Goal: Browse casually: Explore the website without a specific task or goal

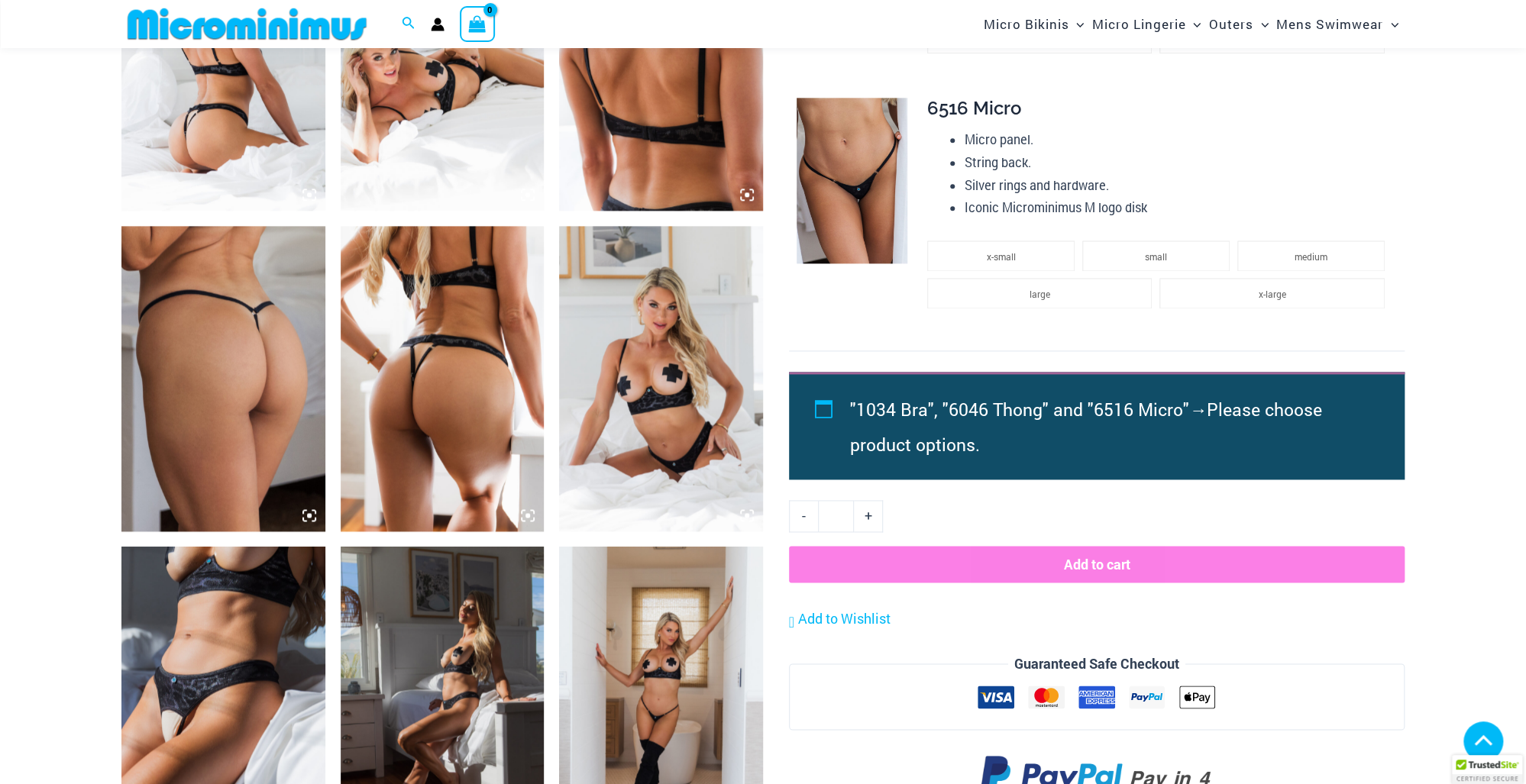
scroll to position [1338, 0]
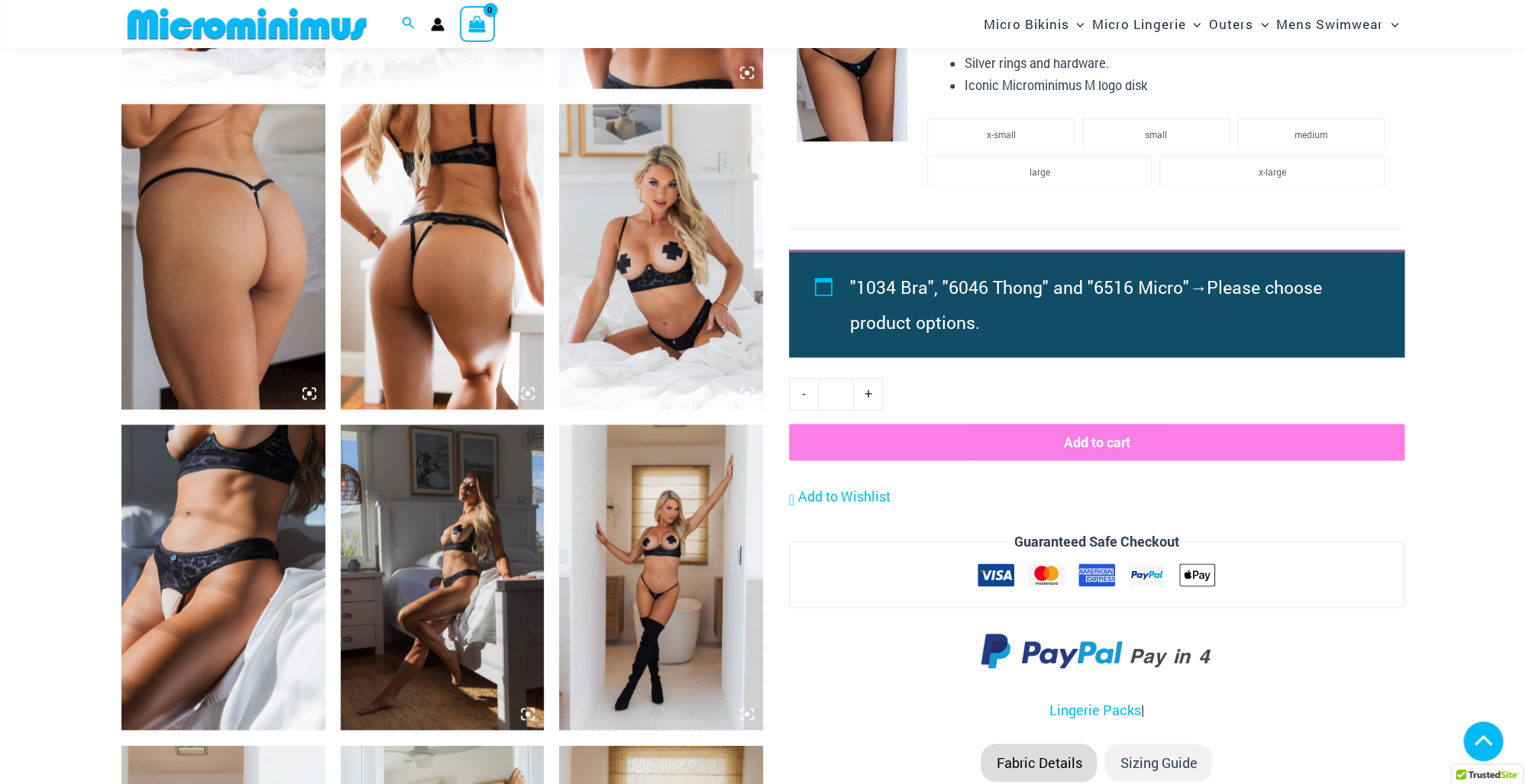
click at [233, 552] on img at bounding box center [223, 577] width 203 height 306
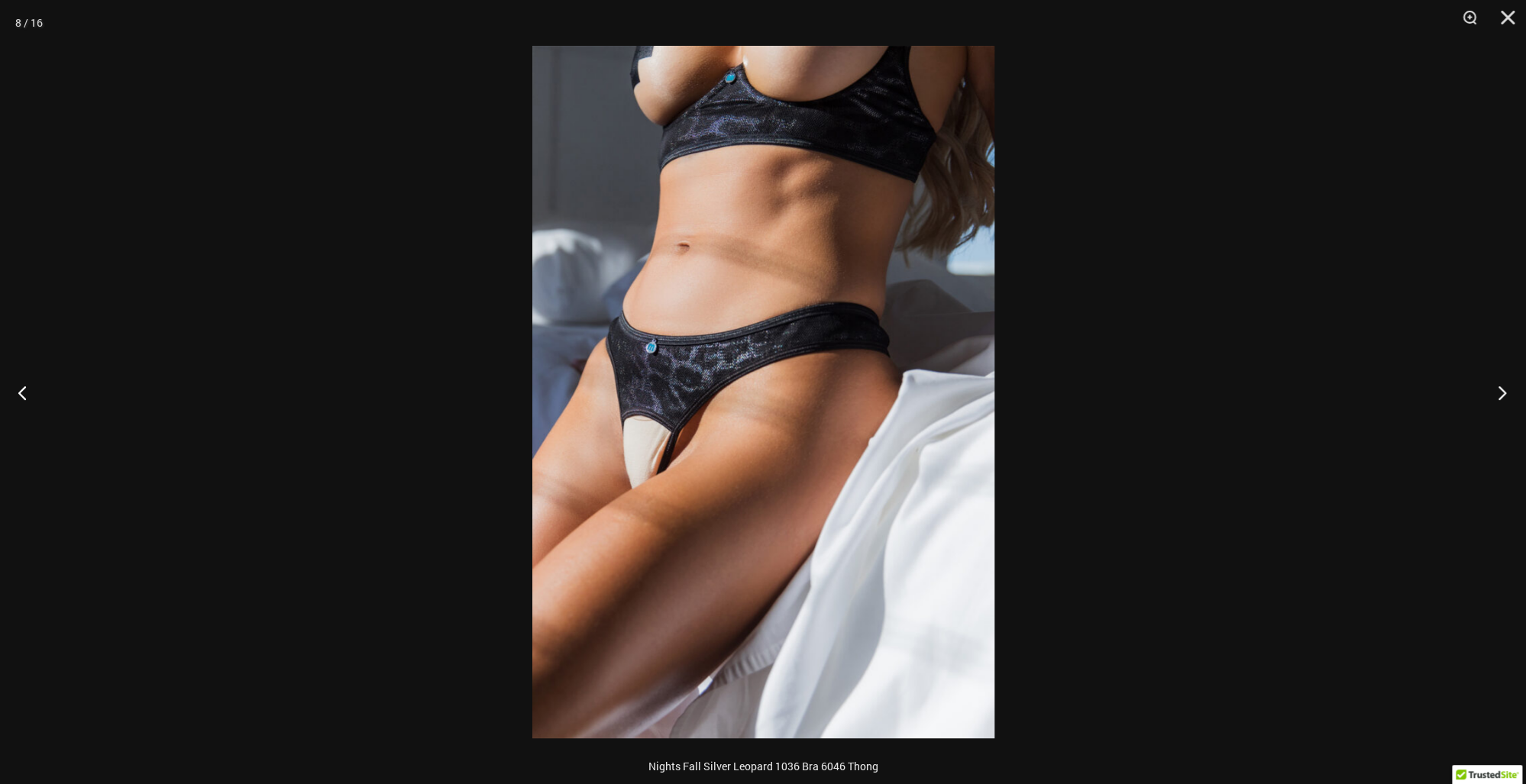
click at [1494, 391] on button "Next" at bounding box center [1497, 393] width 57 height 77
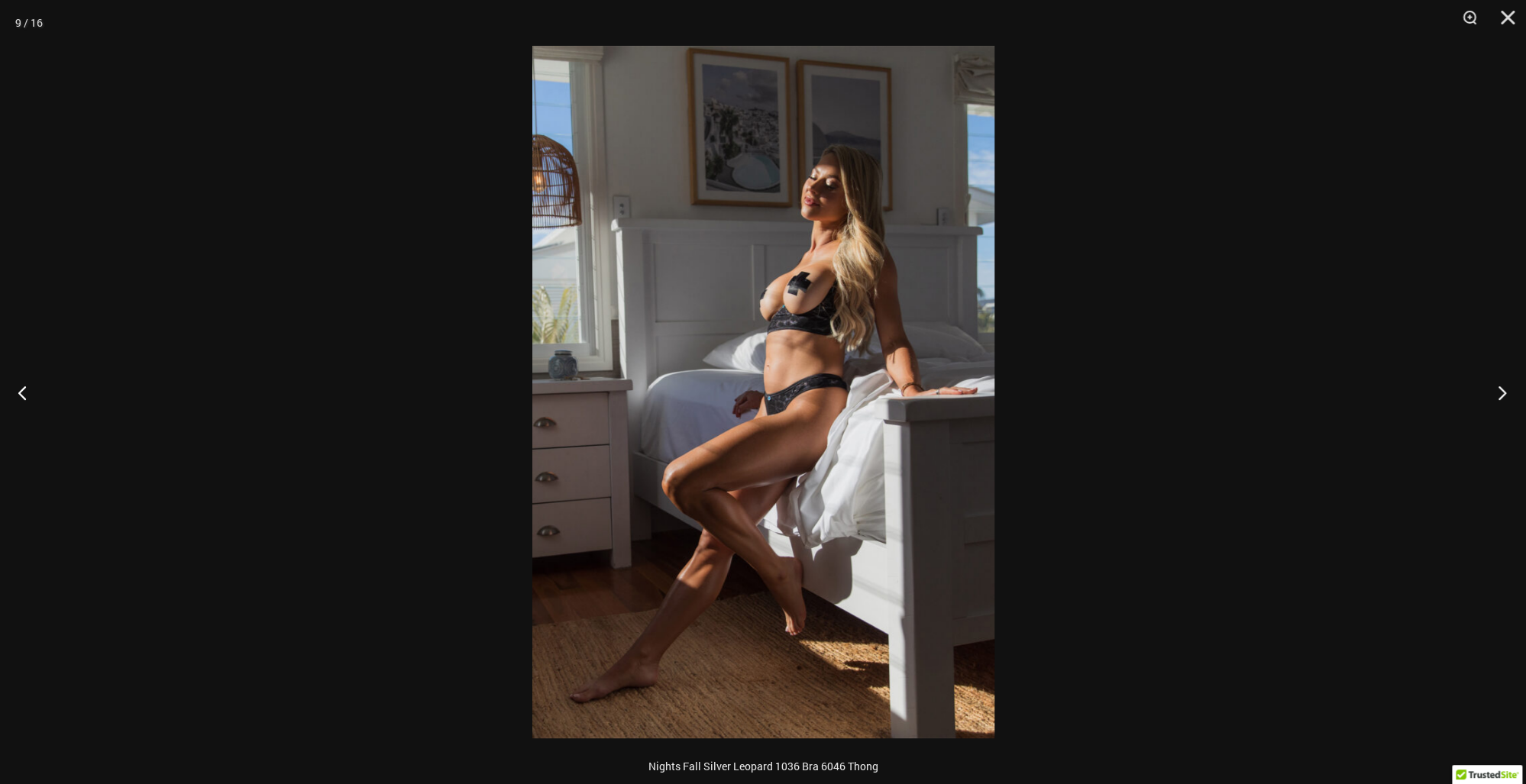
click at [1484, 396] on button "Next" at bounding box center [1497, 393] width 57 height 77
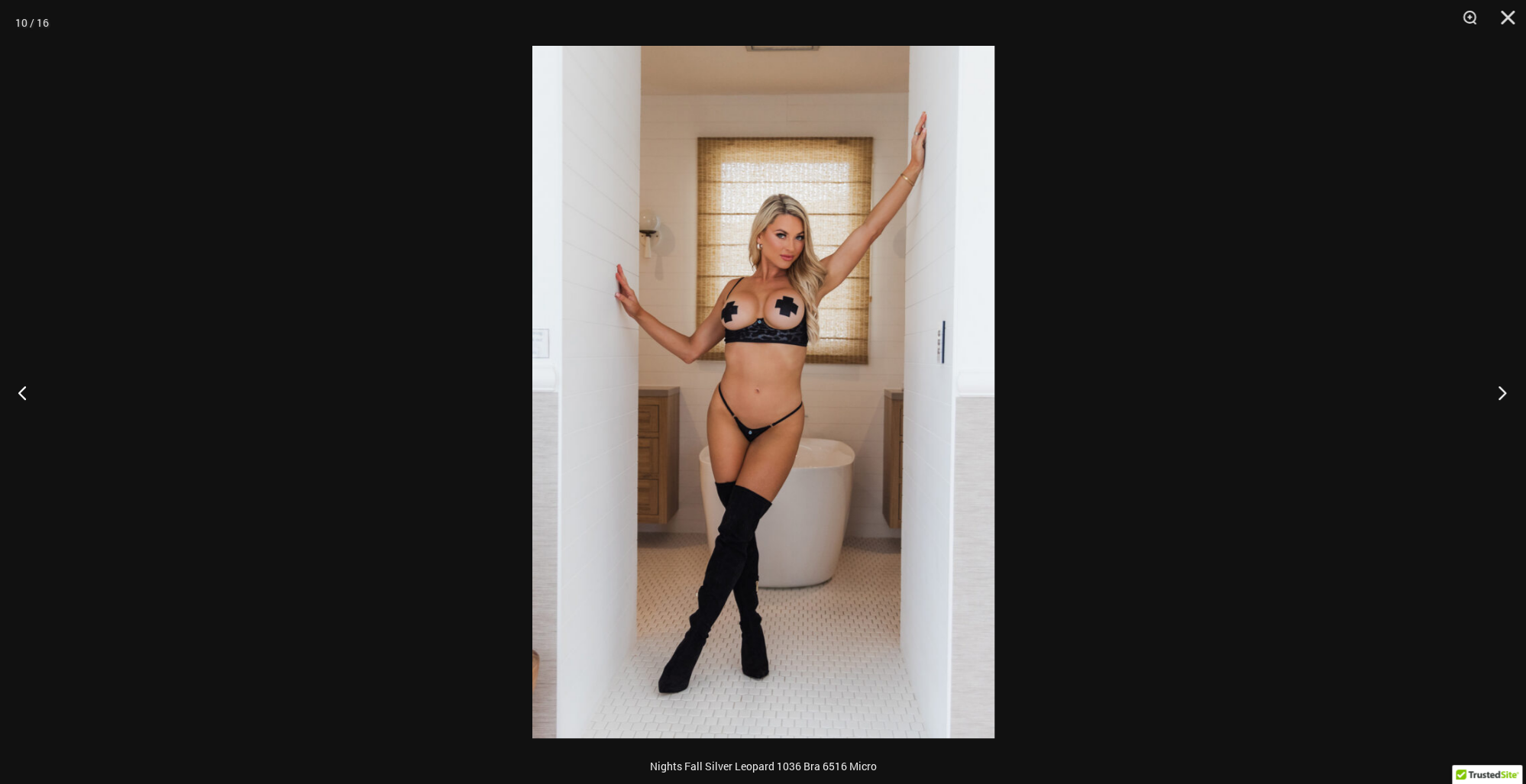
click at [1484, 396] on button "Next" at bounding box center [1497, 393] width 57 height 77
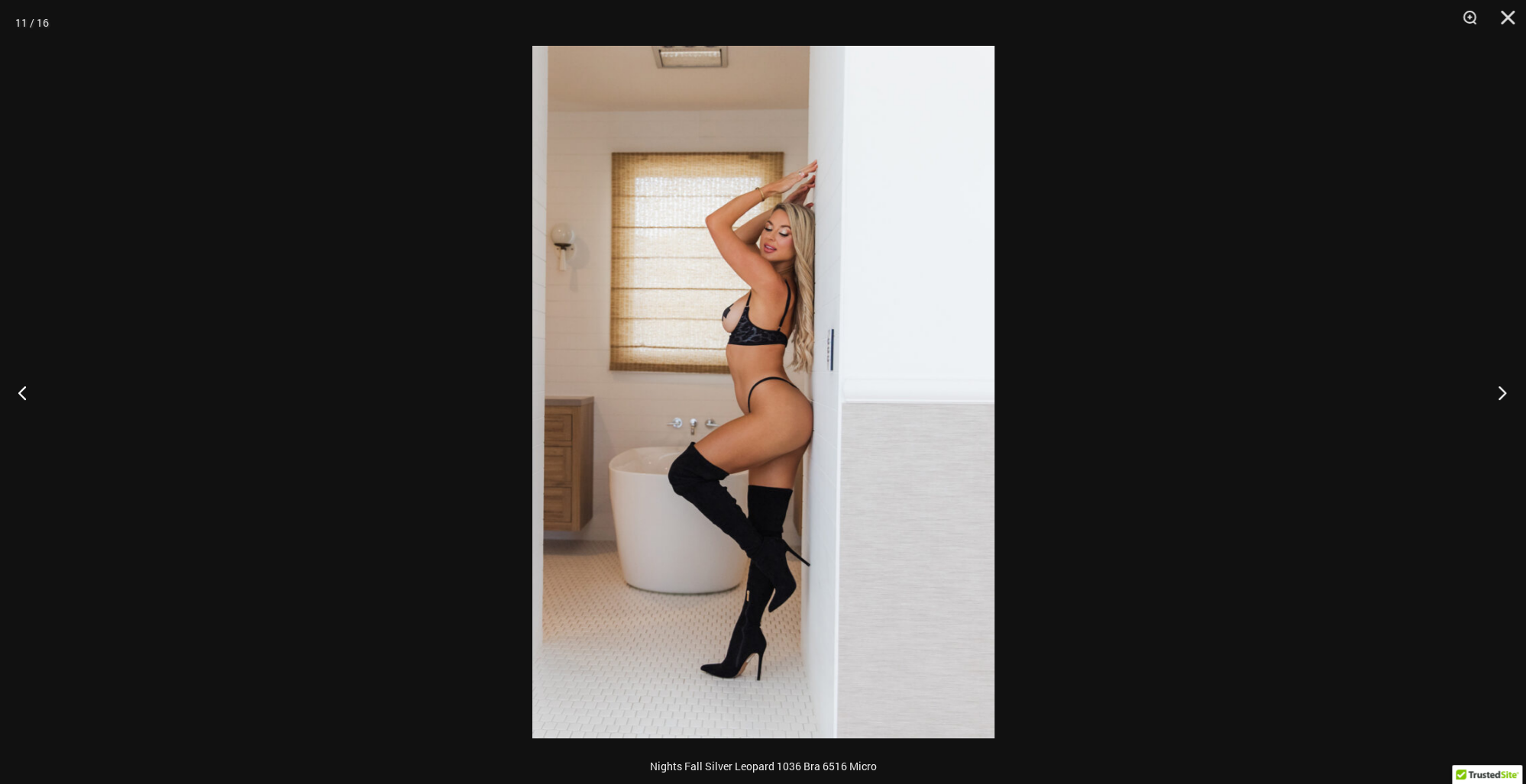
click at [1481, 396] on button "Next" at bounding box center [1497, 393] width 57 height 77
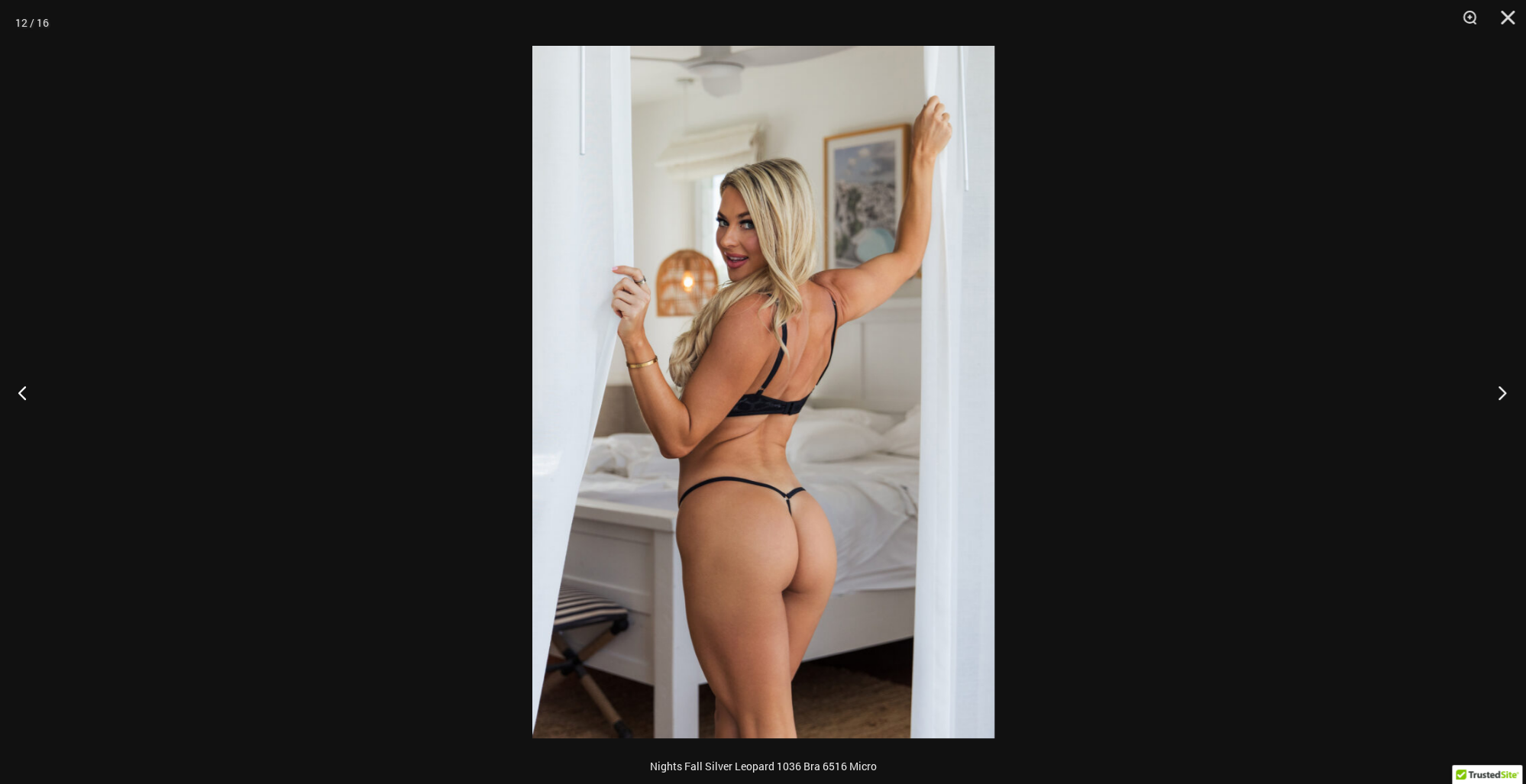
click at [1481, 396] on button "Next" at bounding box center [1497, 393] width 57 height 77
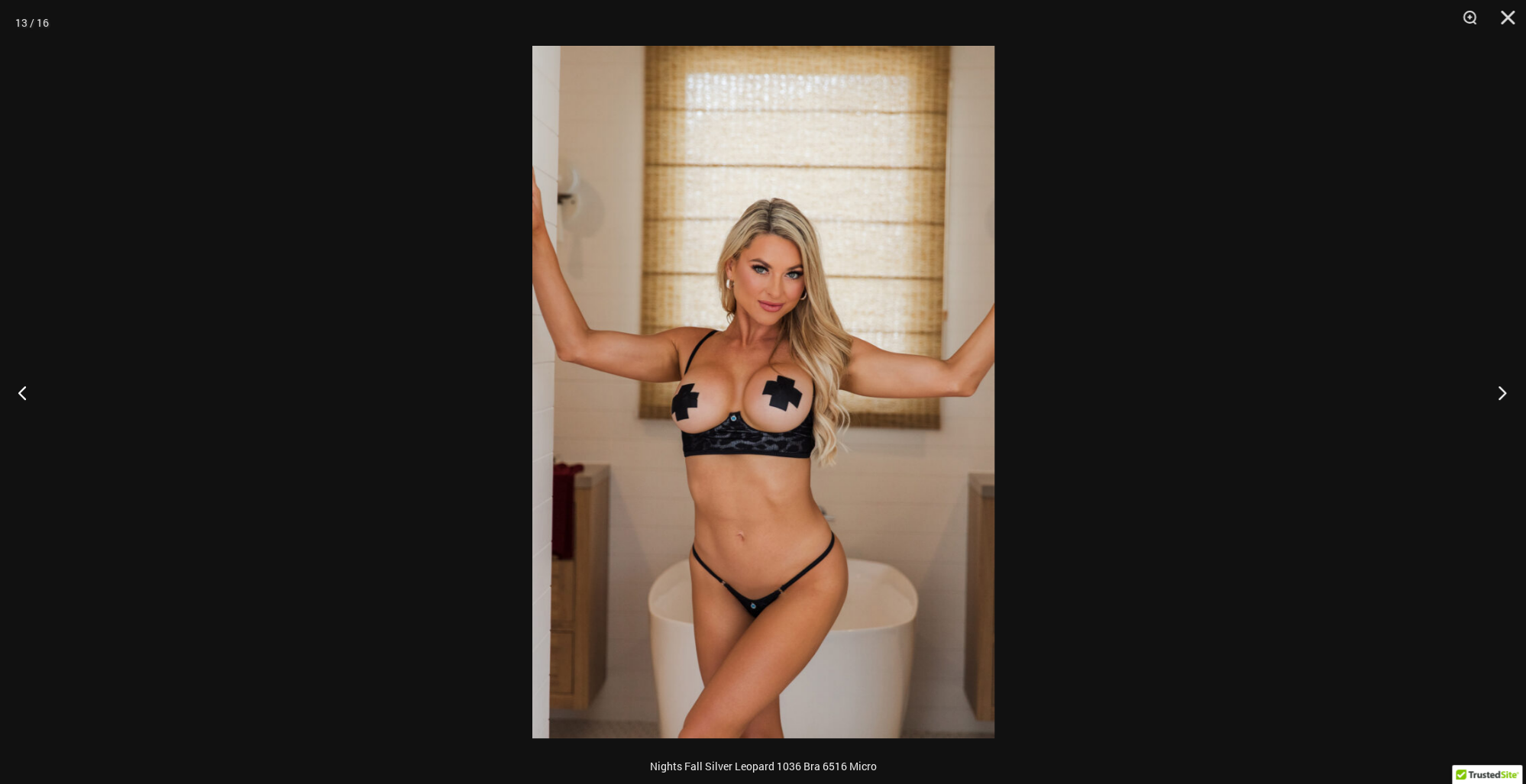
click at [1481, 396] on button "Next" at bounding box center [1497, 393] width 57 height 77
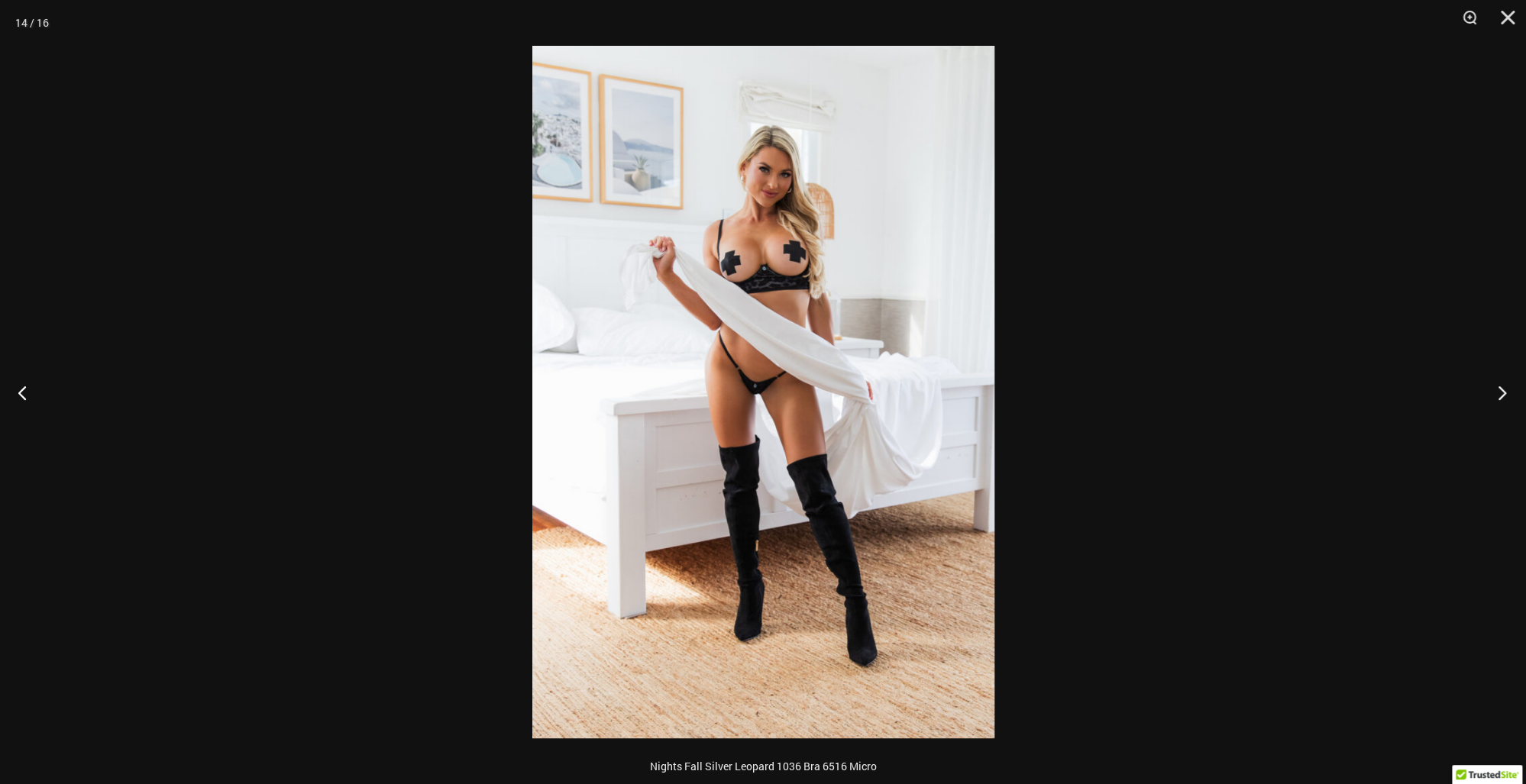
click at [1481, 396] on button "Next" at bounding box center [1497, 393] width 57 height 77
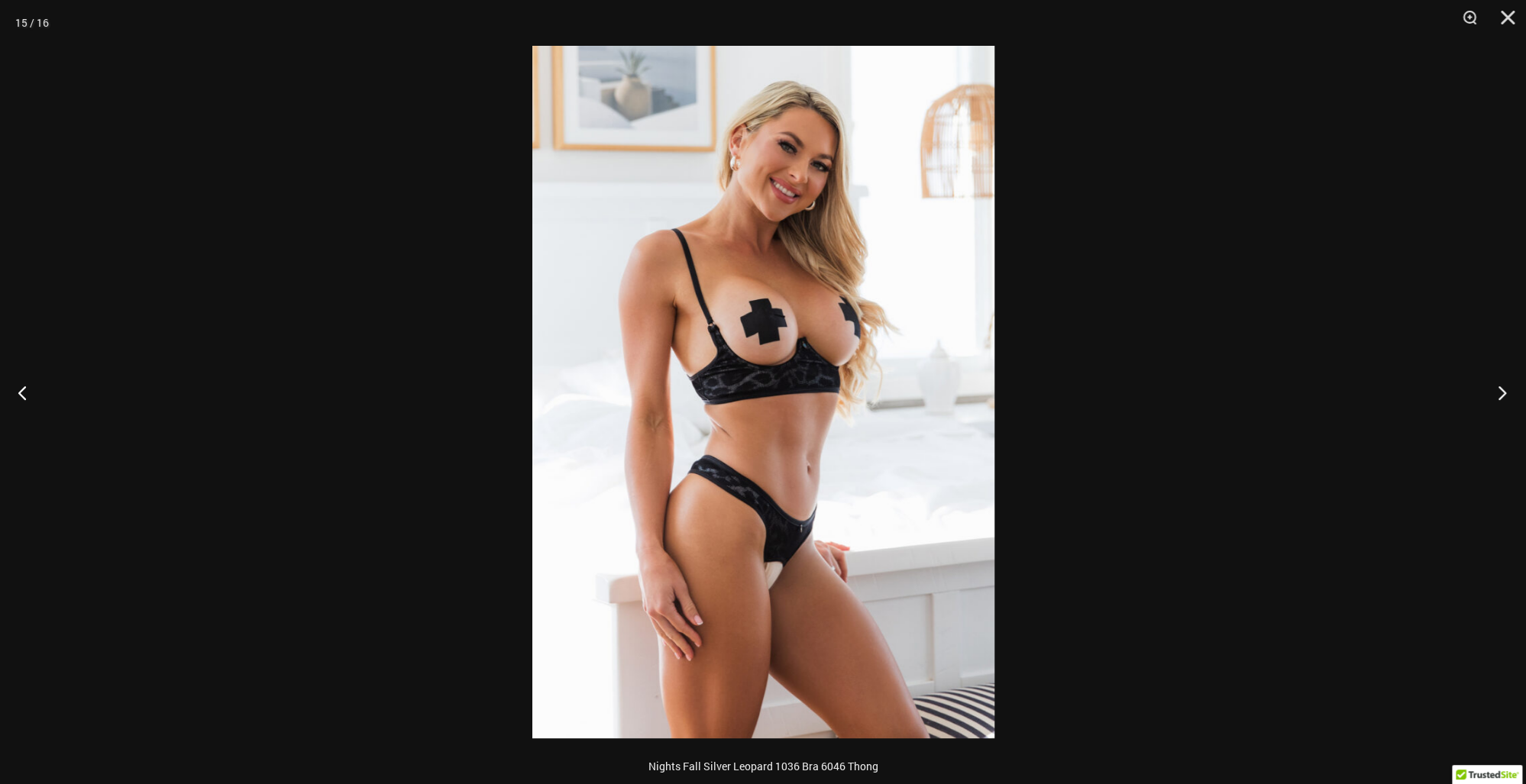
click at [1481, 396] on button "Next" at bounding box center [1497, 393] width 57 height 77
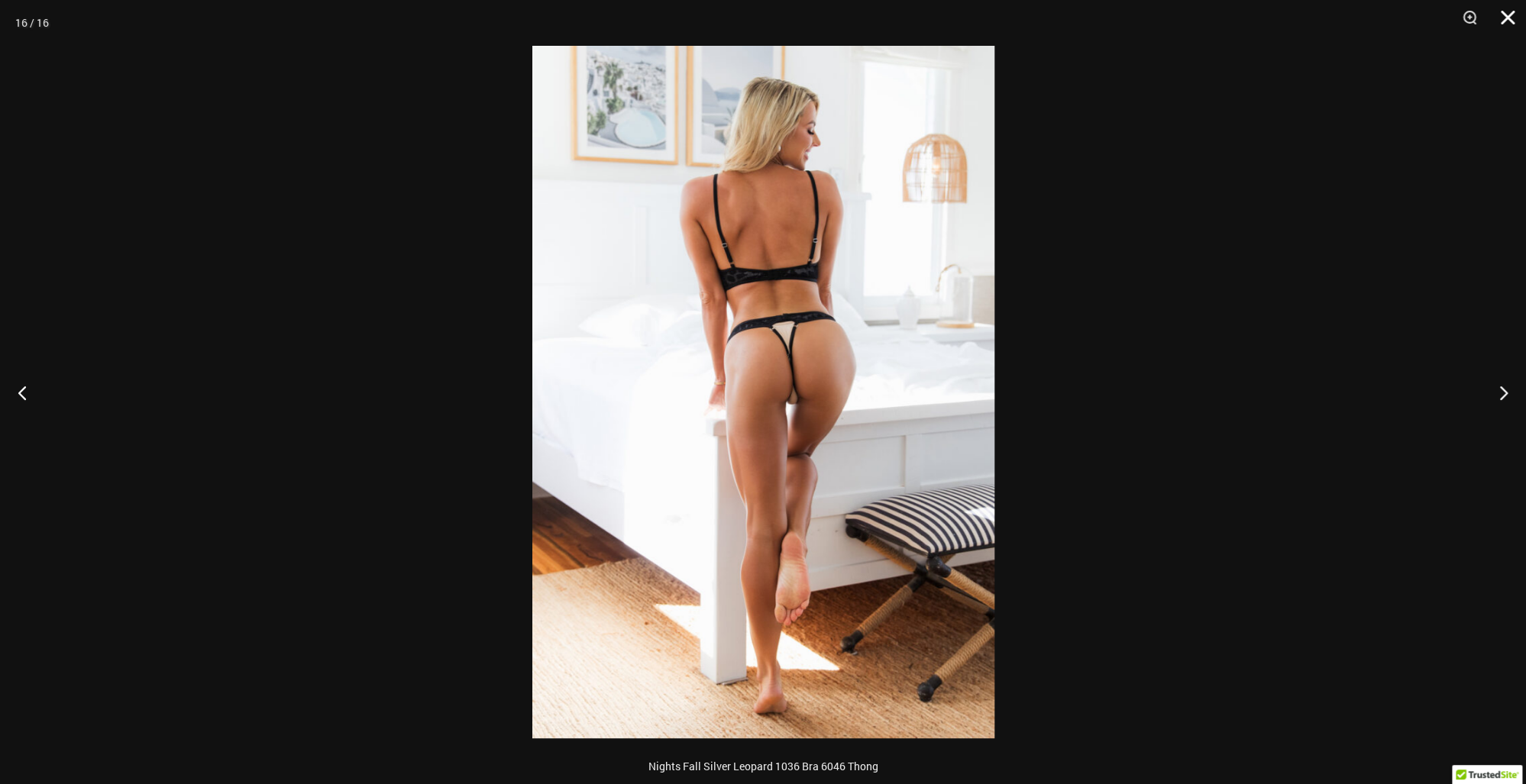
click at [1515, 21] on button "Close" at bounding box center [1501, 23] width 38 height 46
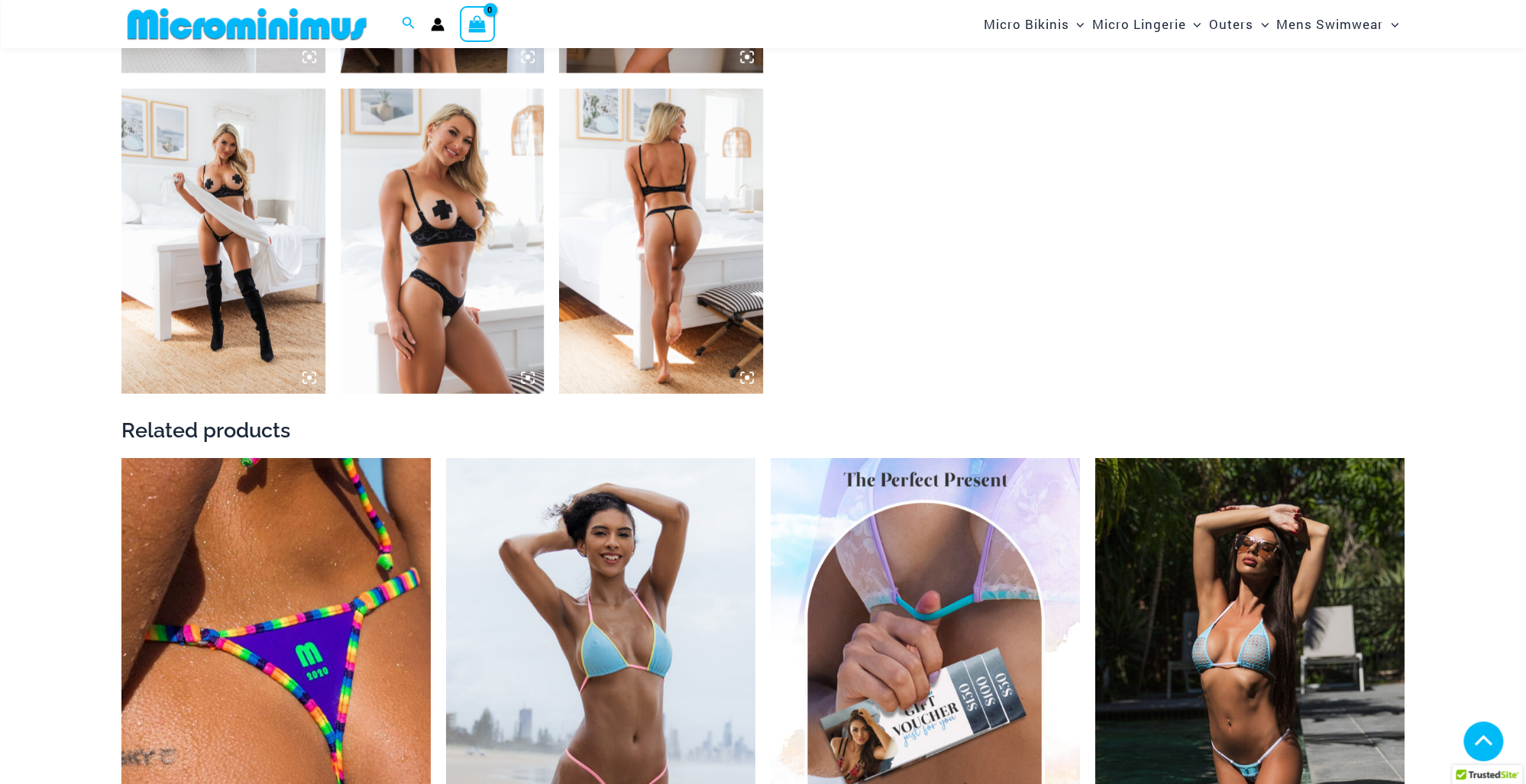
scroll to position [2804, 0]
